Goal: Navigation & Orientation: Find specific page/section

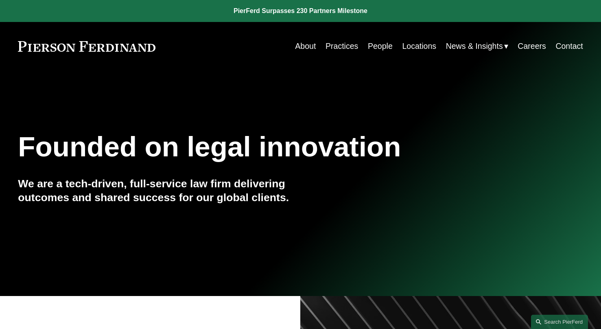
click at [326, 48] on link "Practices" at bounding box center [342, 46] width 33 height 16
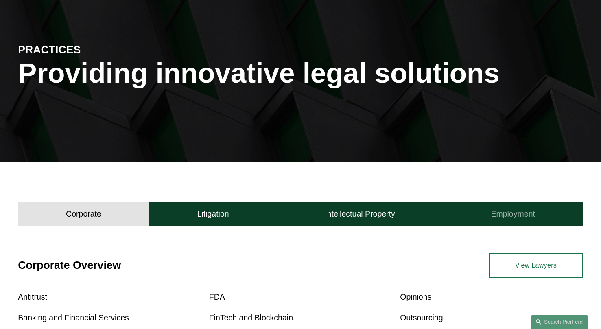
scroll to position [72, 0]
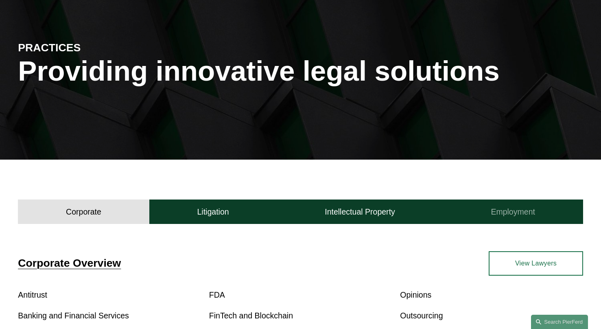
click at [526, 219] on button "Employment" at bounding box center [513, 211] width 140 height 24
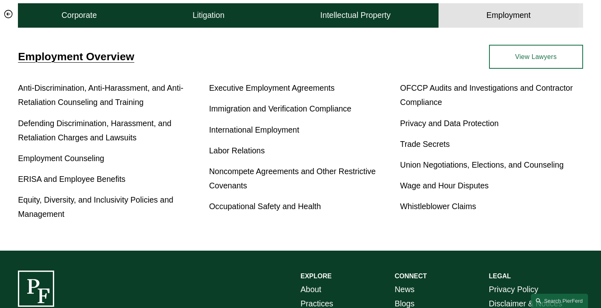
scroll to position [278, 0]
